Goal: Information Seeking & Learning: Understand process/instructions

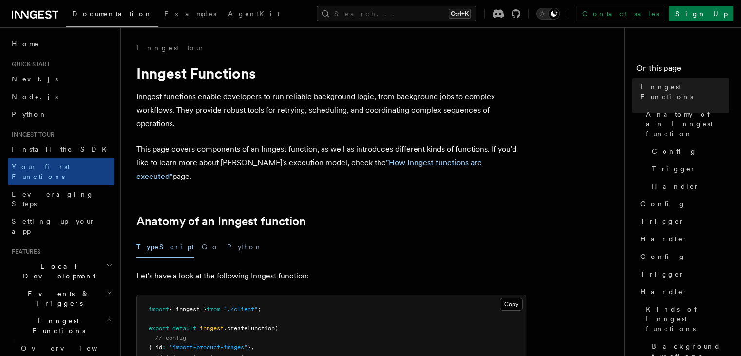
scroll to position [195, 0]
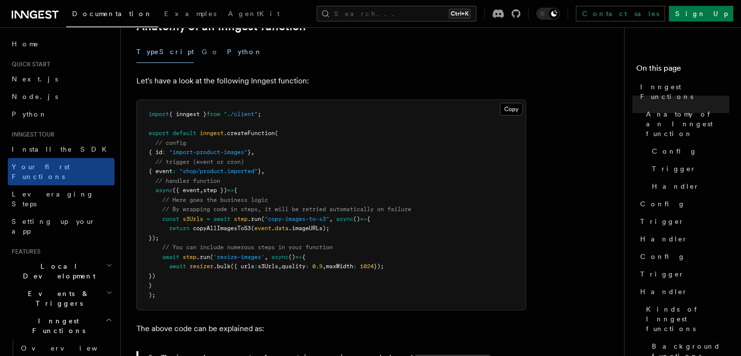
click at [227, 41] on button "Python" at bounding box center [245, 52] width 36 height 22
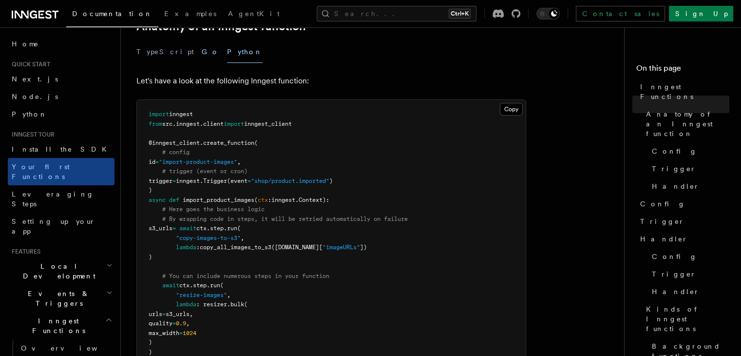
click at [202, 41] on button "Go" at bounding box center [211, 52] width 18 height 22
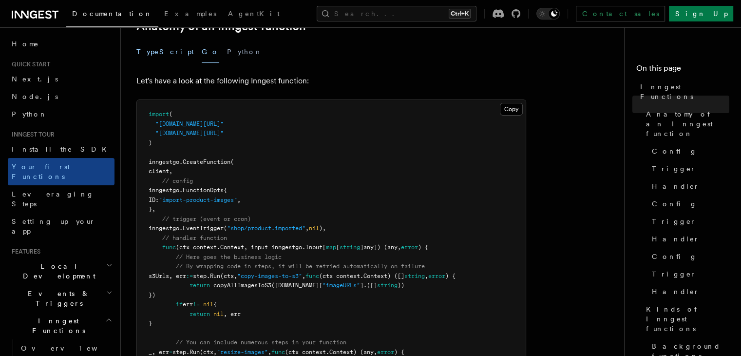
click at [165, 41] on button "TypeScript" at bounding box center [164, 52] width 57 height 22
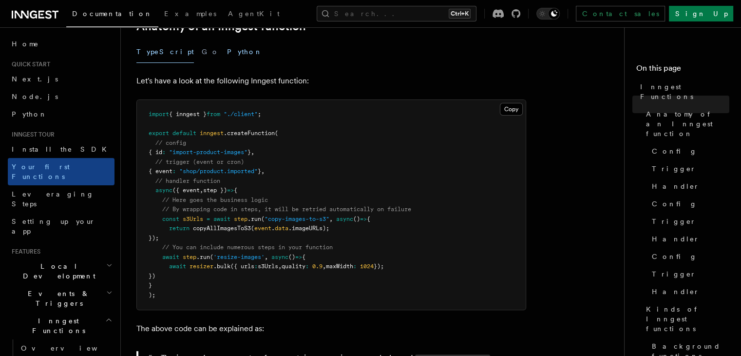
click at [227, 41] on button "Python" at bounding box center [245, 52] width 36 height 22
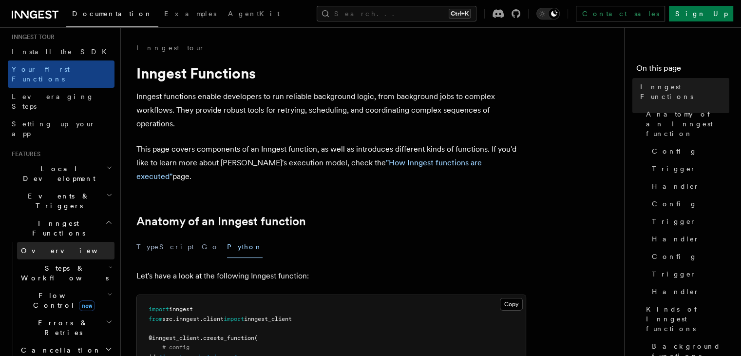
scroll to position [146, 0]
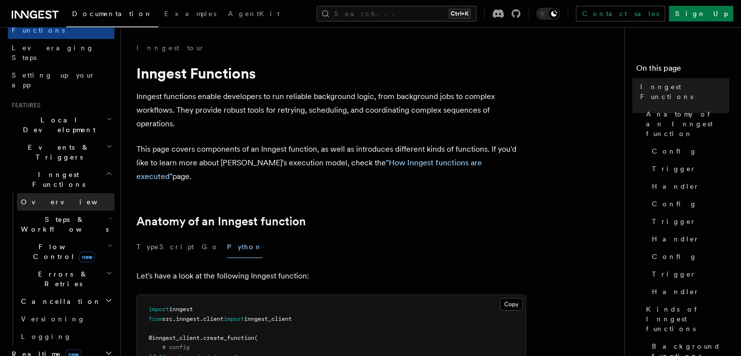
click at [53, 193] on link "Overview" at bounding box center [65, 202] width 97 height 18
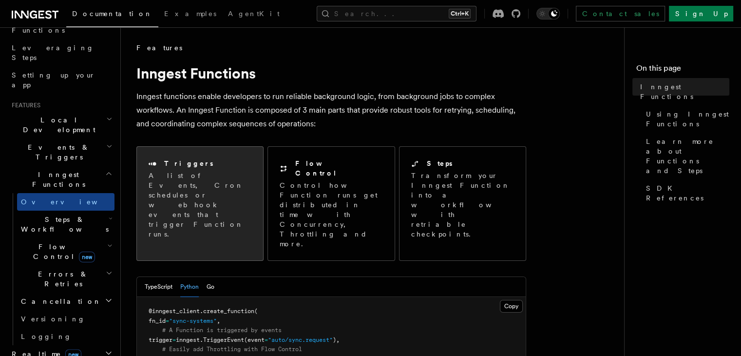
scroll to position [146, 0]
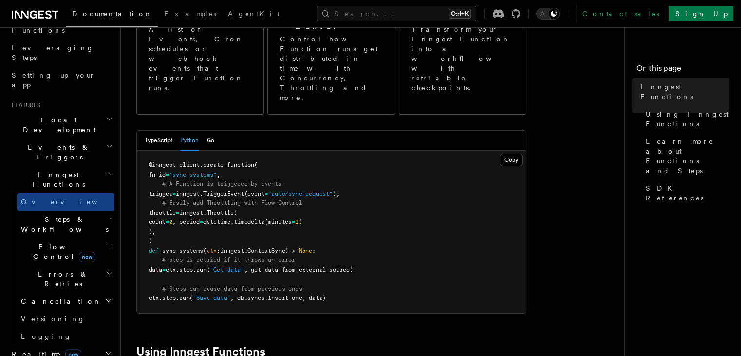
click at [207, 131] on button "Go" at bounding box center [211, 141] width 8 height 20
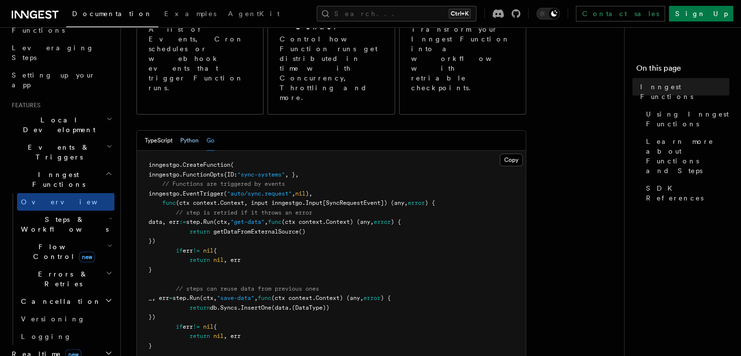
click at [189, 131] on button "Python" at bounding box center [189, 141] width 19 height 20
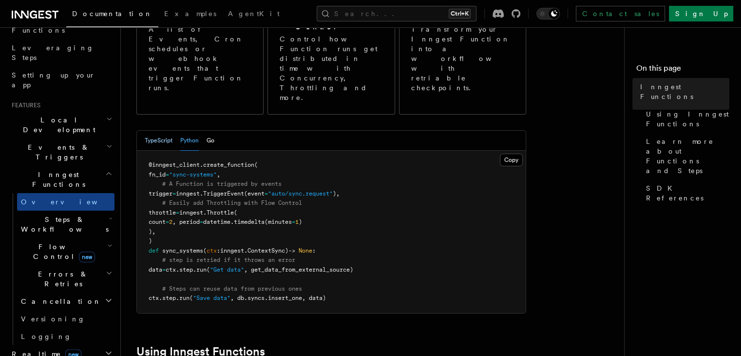
click at [159, 131] on button "TypeScript" at bounding box center [159, 141] width 28 height 20
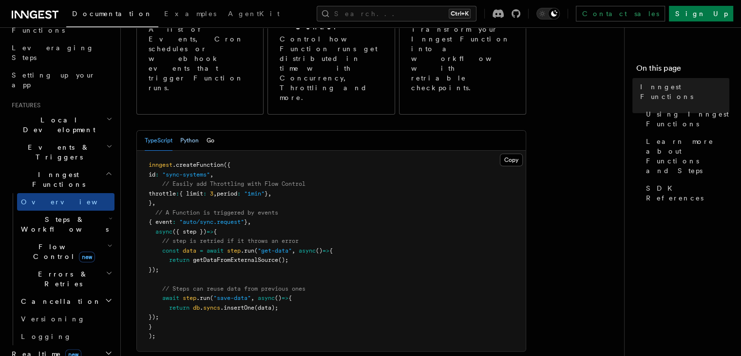
click at [192, 131] on button "Python" at bounding box center [189, 141] width 19 height 20
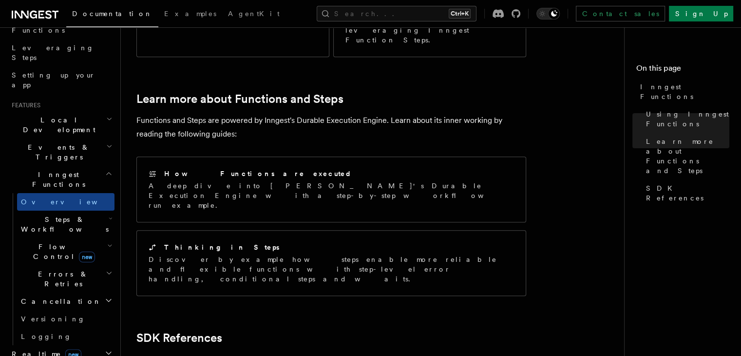
scroll to position [487, 0]
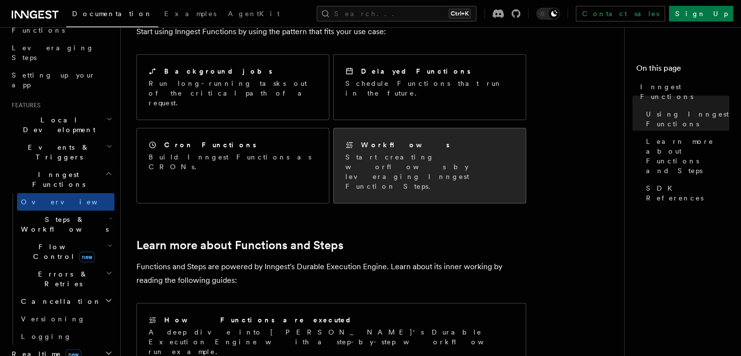
click at [391, 140] on h2 "Workflows" at bounding box center [405, 145] width 89 height 10
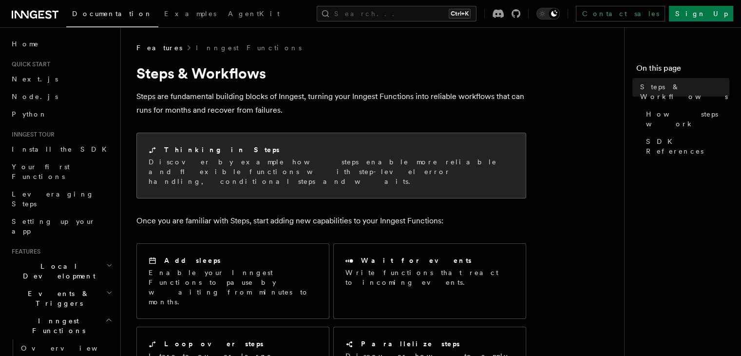
drag, startPoint x: 269, startPoint y: 146, endPoint x: 273, endPoint y: 150, distance: 5.2
click at [269, 146] on div "Thinking in Steps" at bounding box center [331, 150] width 365 height 10
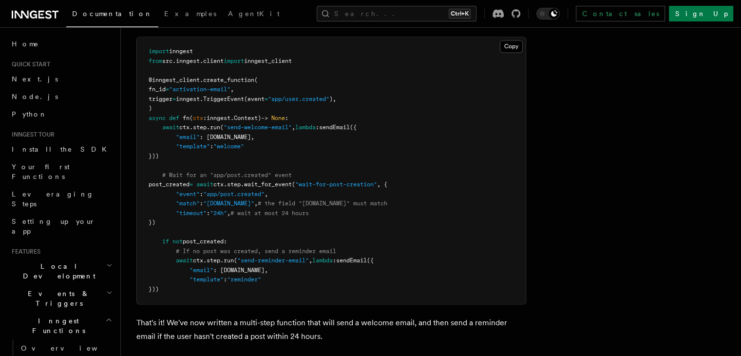
scroll to position [1364, 0]
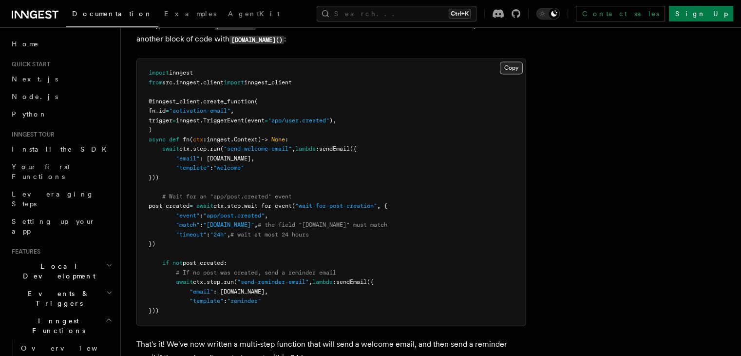
click at [523, 70] on button "Copy Copied" at bounding box center [511, 67] width 23 height 13
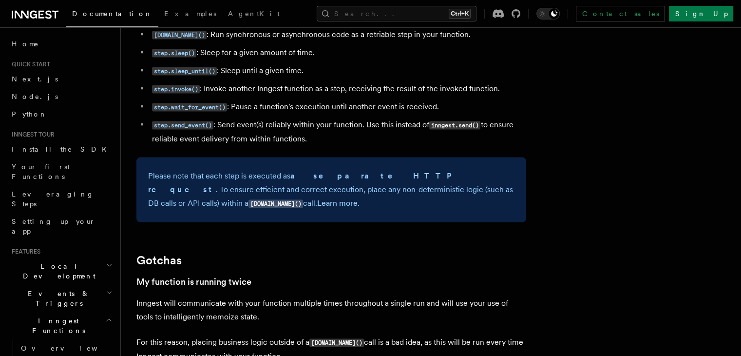
scroll to position [1705, 0]
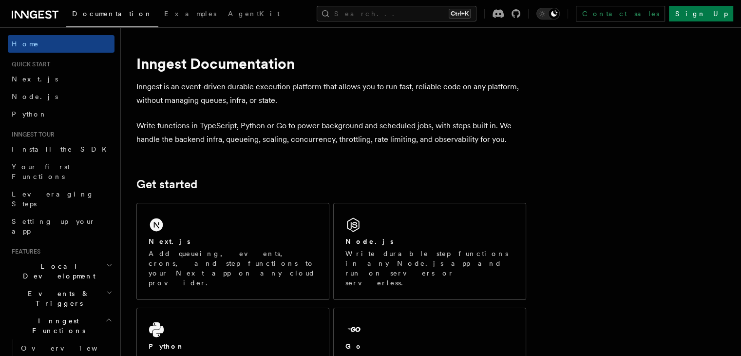
scroll to position [127, 0]
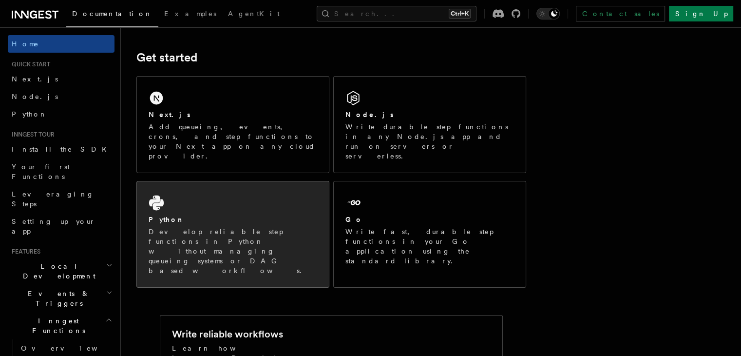
click at [310, 191] on div "Python Develop reliable step functions in Python without managing queueing syst…" at bounding box center [233, 234] width 192 height 106
